Goal: Task Accomplishment & Management: Complete application form

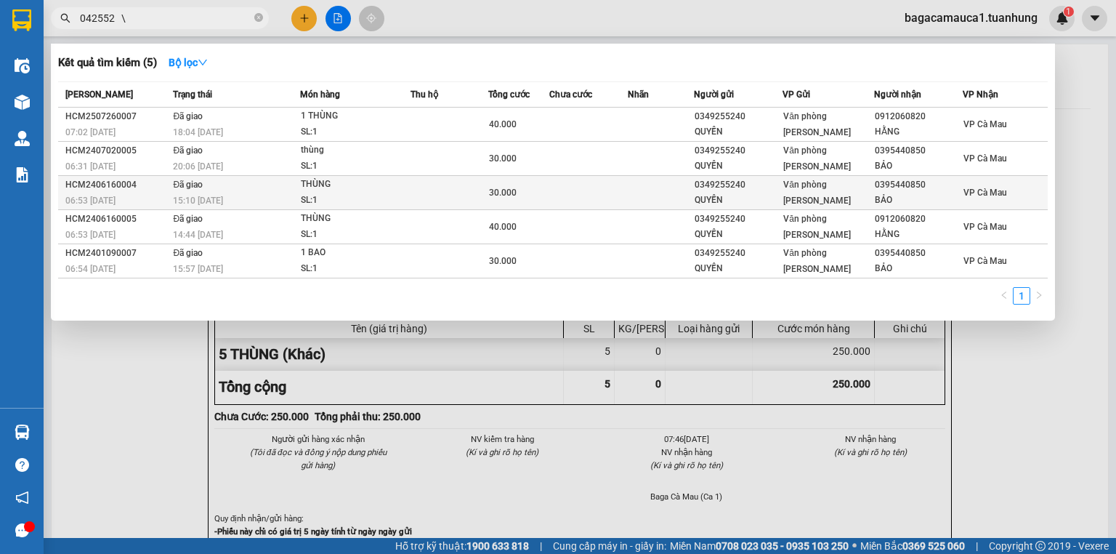
type input "042552 \"
click at [854, 200] on div "Văn phòng [PERSON_NAME]" at bounding box center [827, 193] width 89 height 32
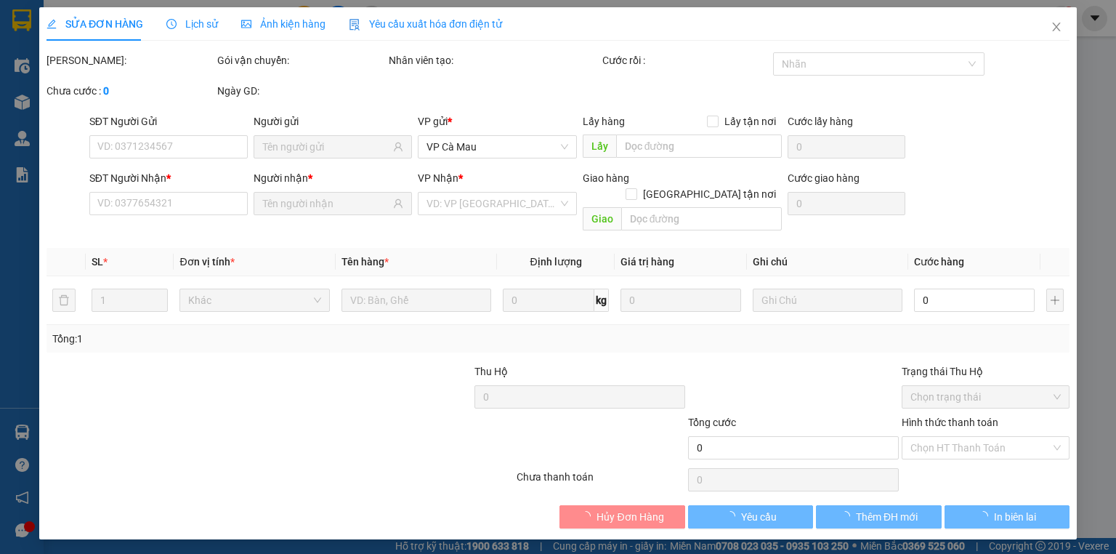
click at [855, 203] on div "Cước giao hàng 0" at bounding box center [846, 195] width 118 height 51
type input "0349255240"
type input "QUYỀN"
type input "0395440850"
type input "BẢO"
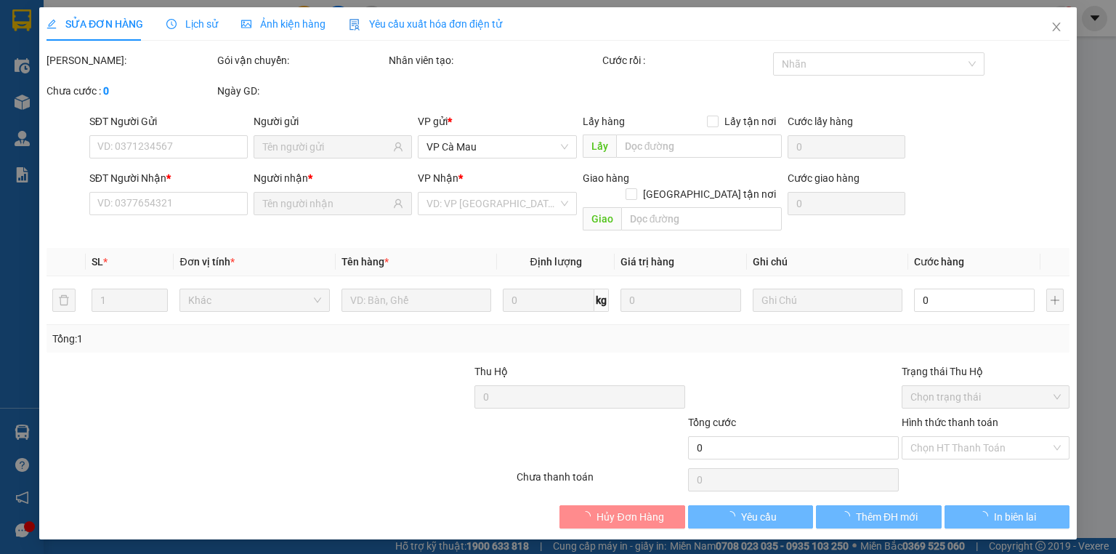
type input "30.000"
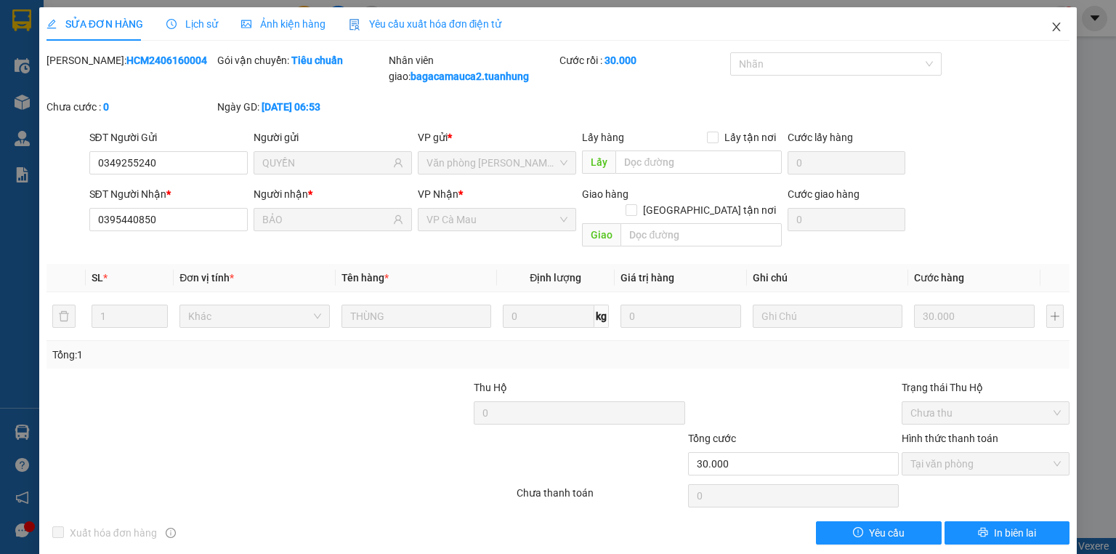
click at [1050, 24] on icon "close" at bounding box center [1056, 27] width 12 height 12
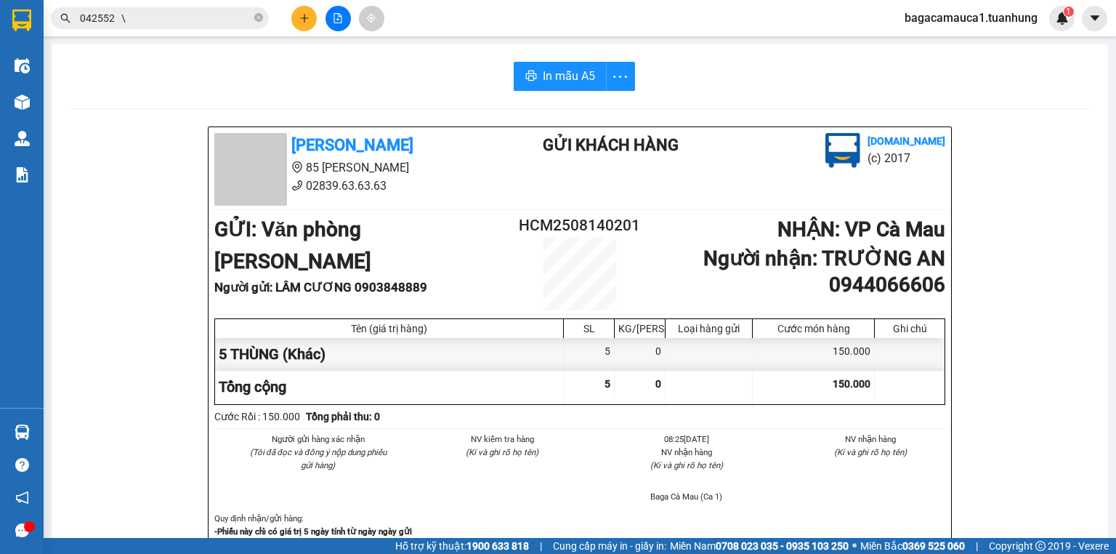
click at [211, 20] on input "042552 \" at bounding box center [165, 18] width 171 height 16
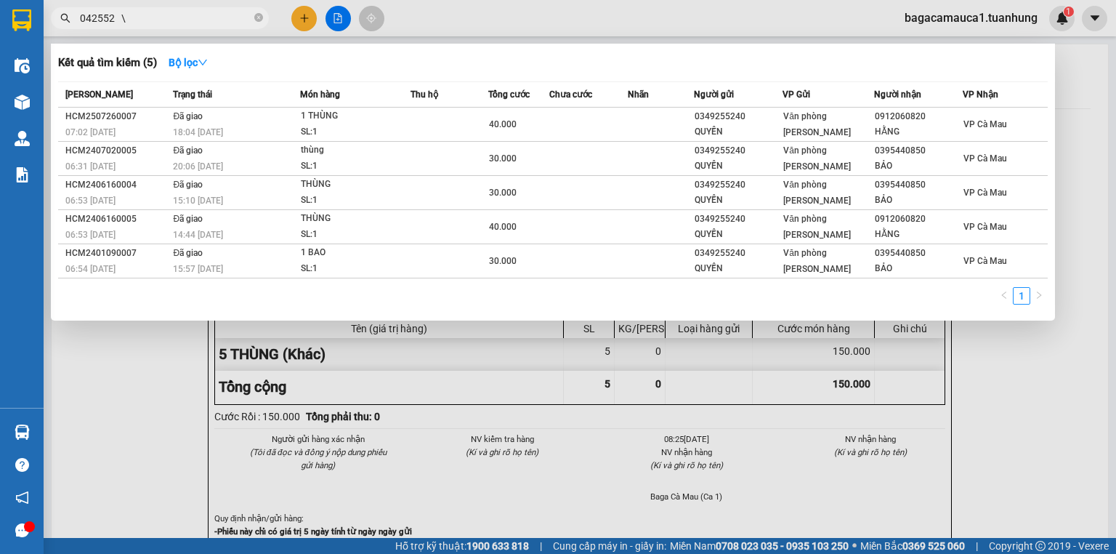
click at [211, 20] on input "042552 \" at bounding box center [165, 18] width 171 height 16
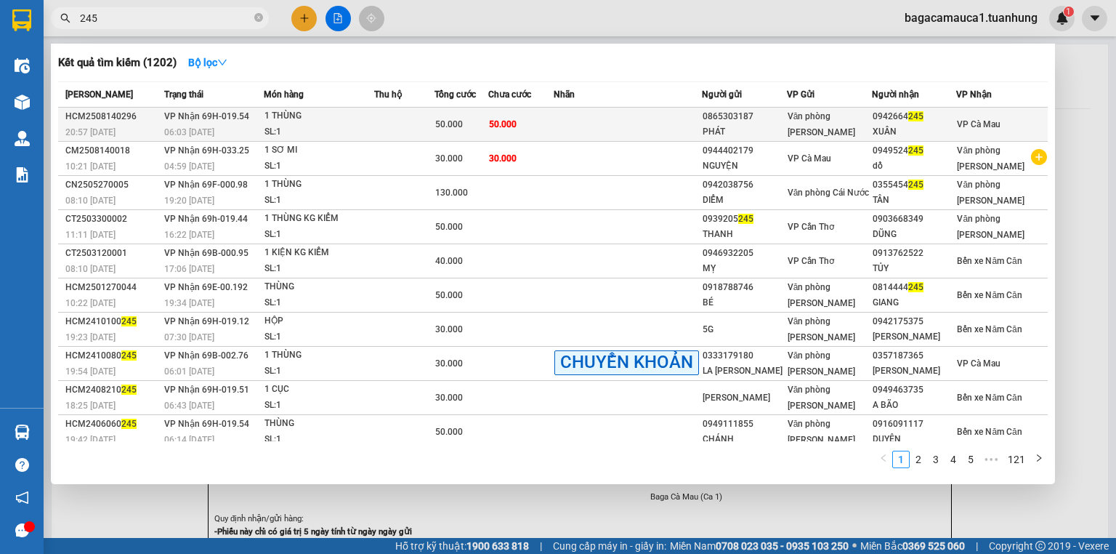
type input "245"
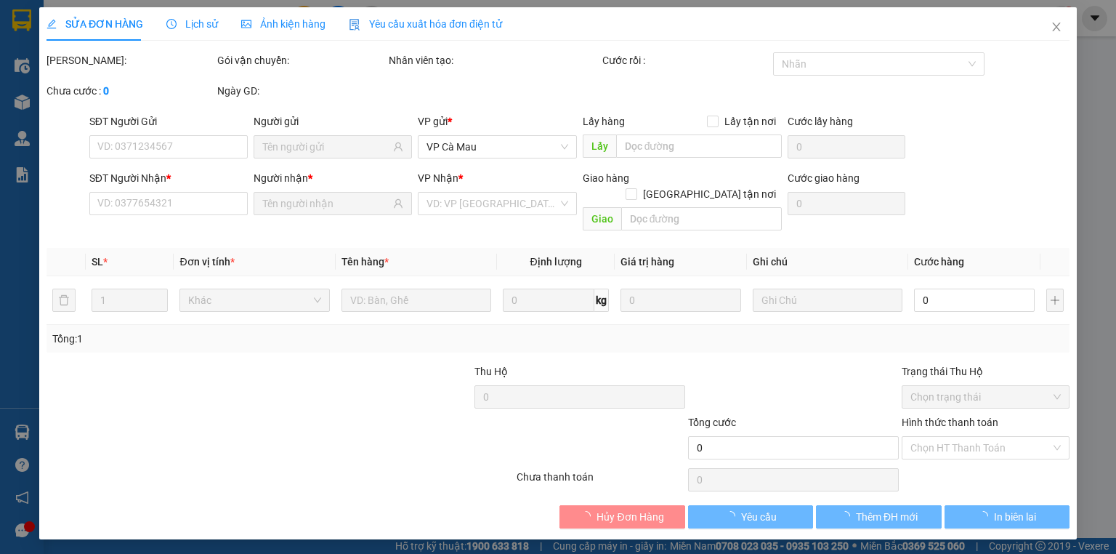
type input "0865303187"
type input "PHÁT"
type input "0942664245"
type input "XUÂN"
type input "50.000"
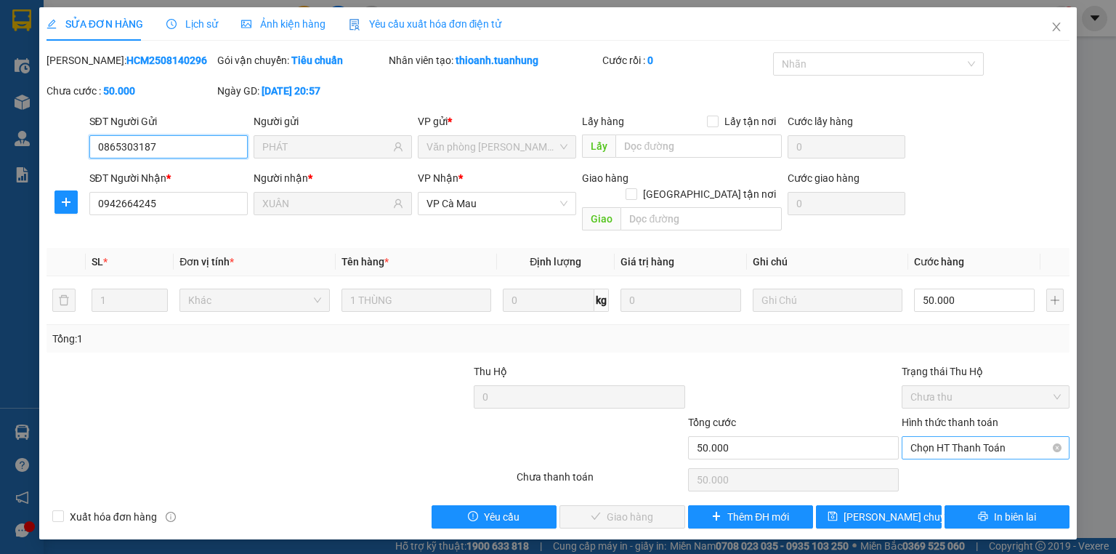
click at [950, 437] on span "Chọn HT Thanh Toán" at bounding box center [985, 448] width 150 height 22
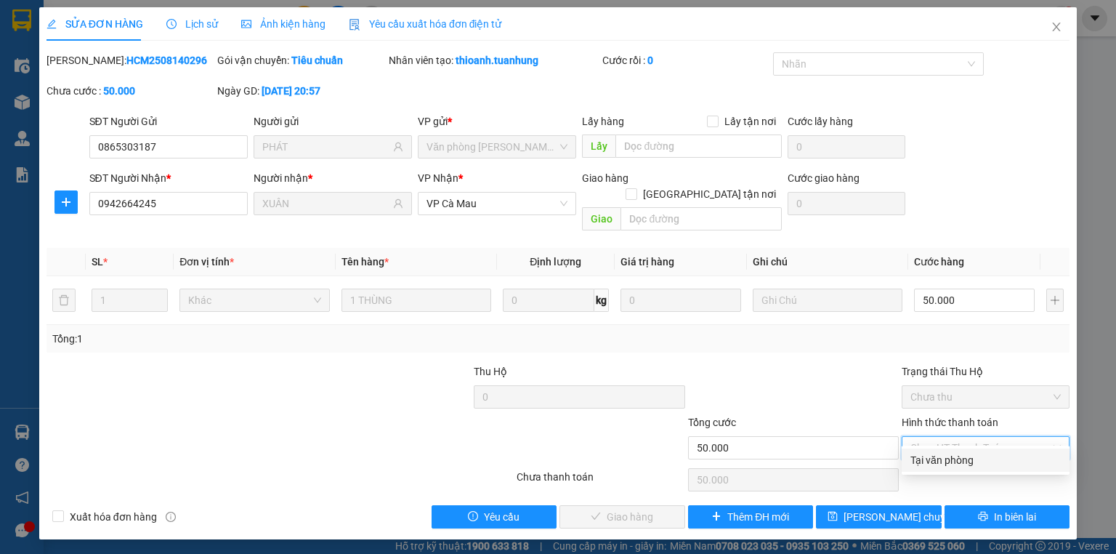
click at [948, 450] on div "Tại văn phòng" at bounding box center [985, 459] width 168 height 23
type input "0"
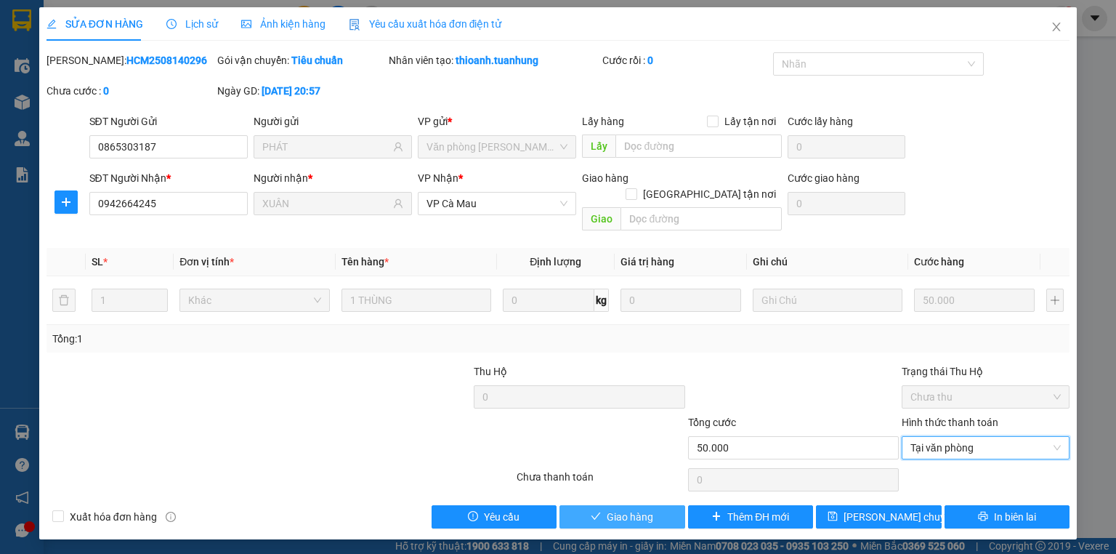
click at [634, 508] on span "Giao hàng" at bounding box center [630, 516] width 46 height 16
